Goal: Task Accomplishment & Management: Use online tool/utility

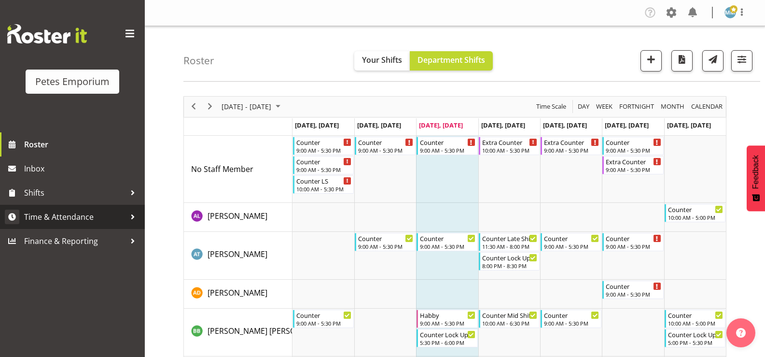
click at [87, 215] on span "Time & Attendance" at bounding box center [74, 217] width 101 height 14
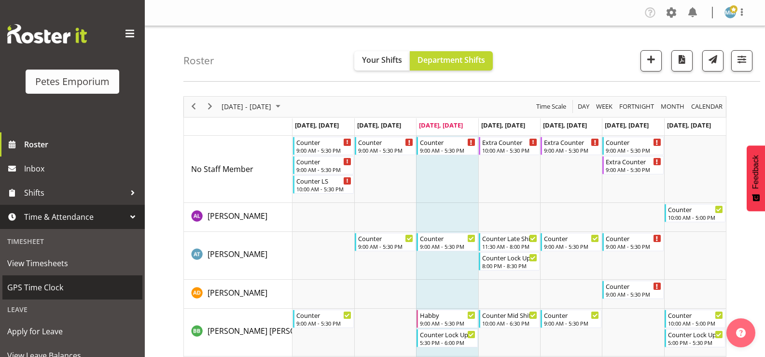
click at [56, 286] on span "GPS Time Clock" at bounding box center [72, 287] width 130 height 14
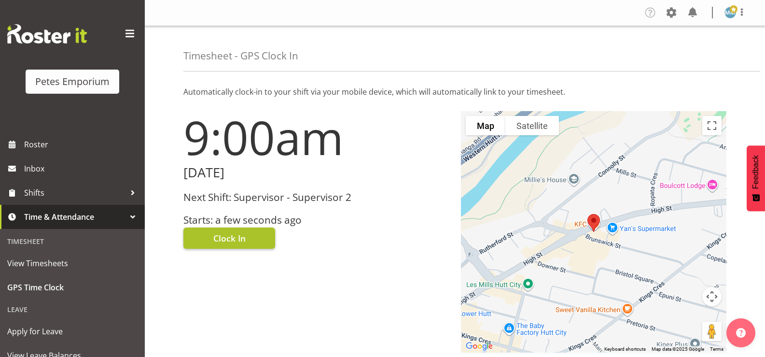
click at [239, 233] on span "Clock In" at bounding box center [229, 238] width 32 height 13
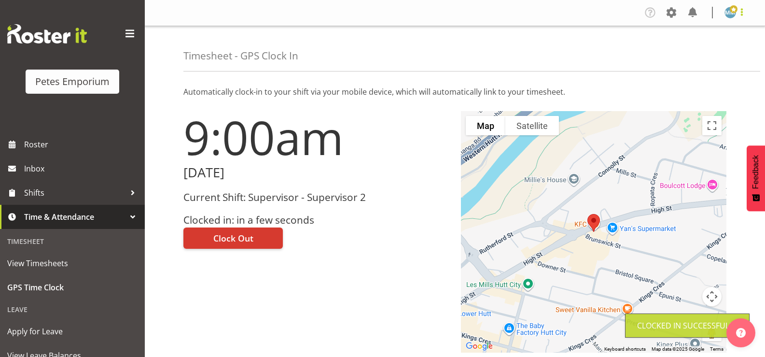
click at [737, 15] on span at bounding box center [742, 12] width 12 height 12
click at [687, 50] on link "Log Out" at bounding box center [701, 50] width 93 height 17
